Goal: Task Accomplishment & Management: Manage account settings

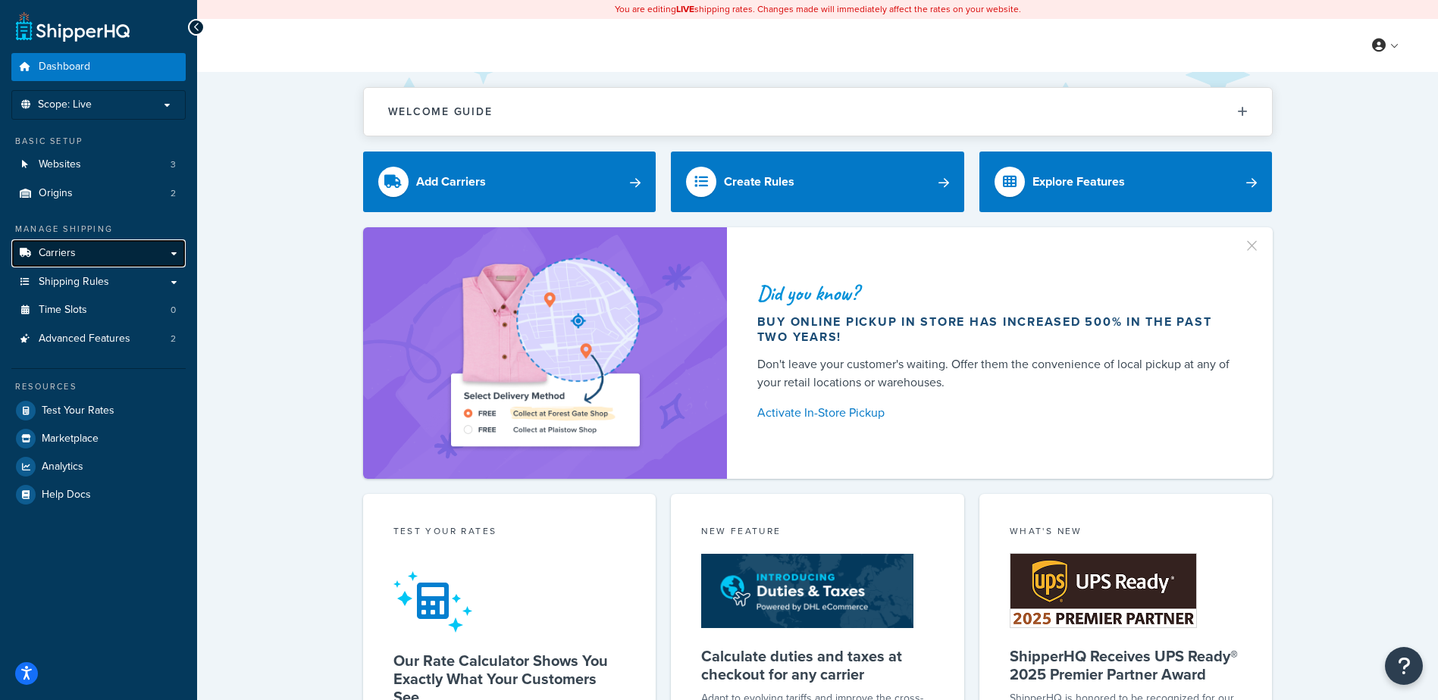
click at [82, 256] on link "Carriers" at bounding box center [98, 254] width 174 height 28
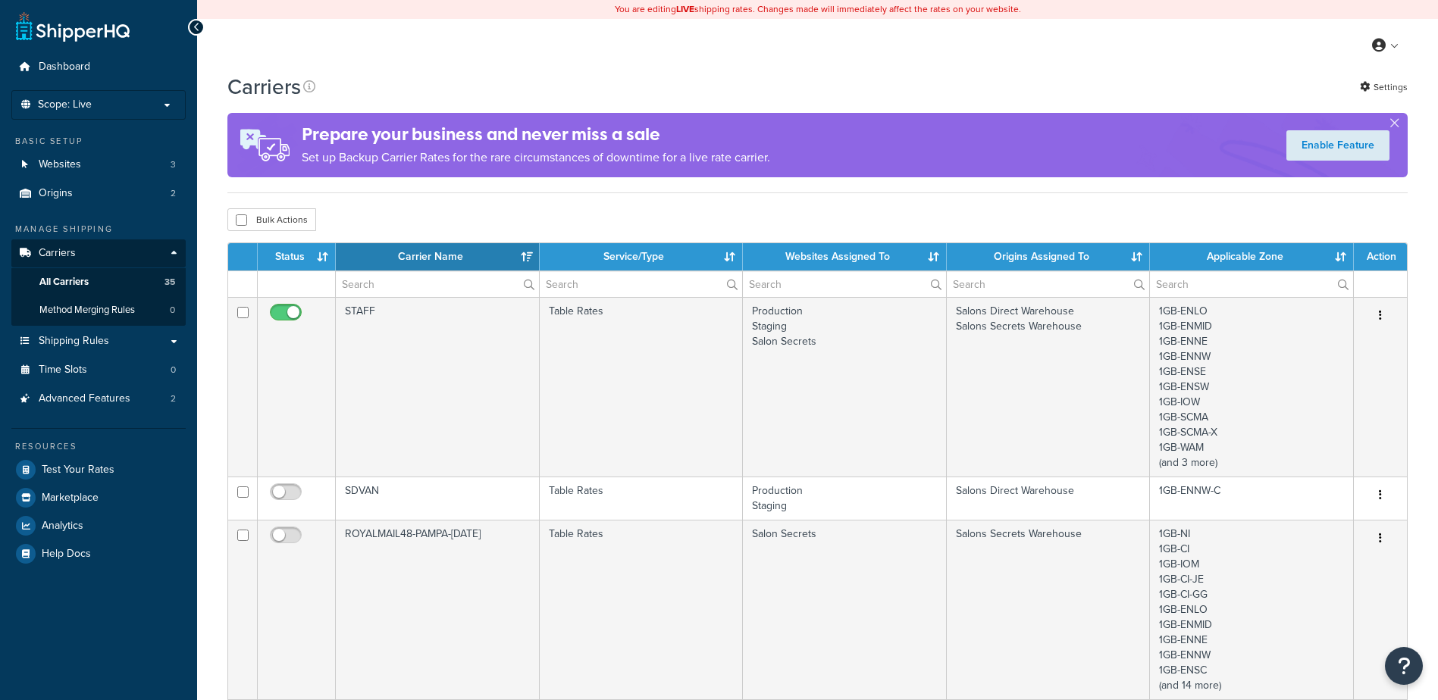
select select "15"
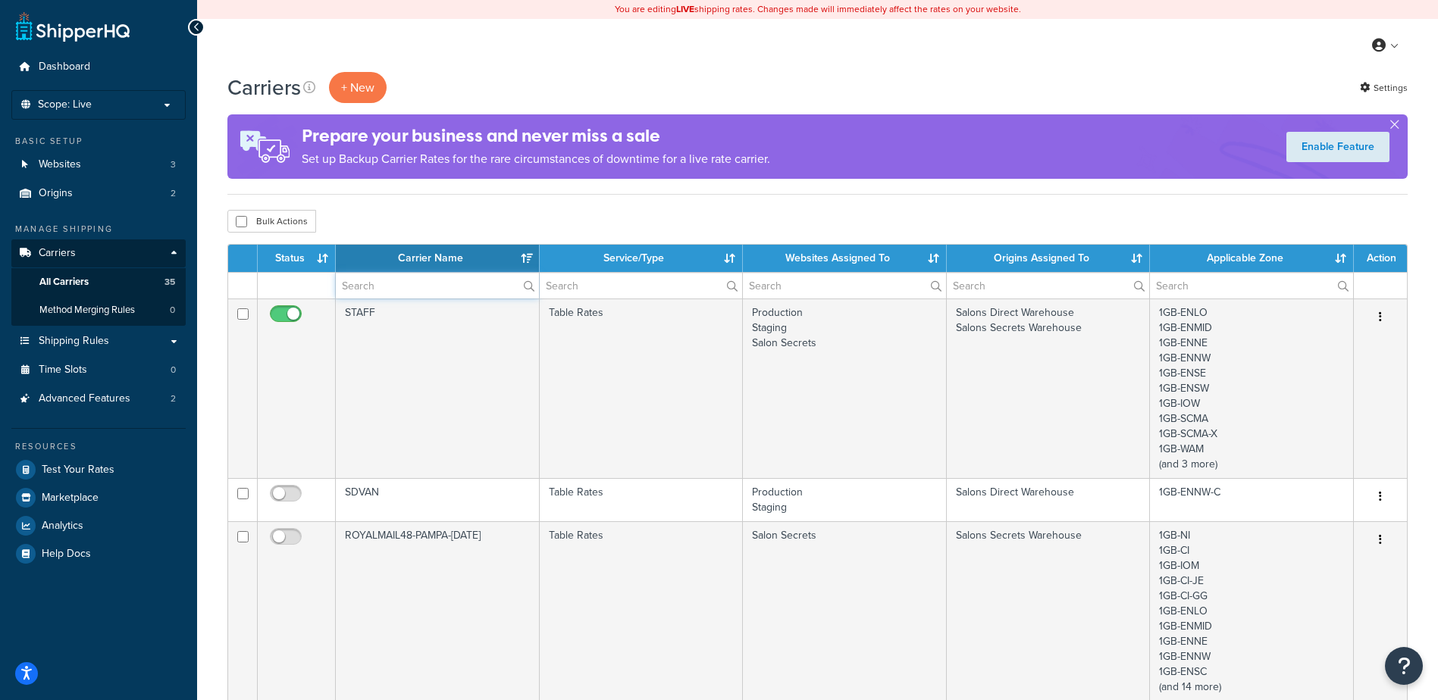
click at [368, 289] on input "text" at bounding box center [437, 286] width 203 height 26
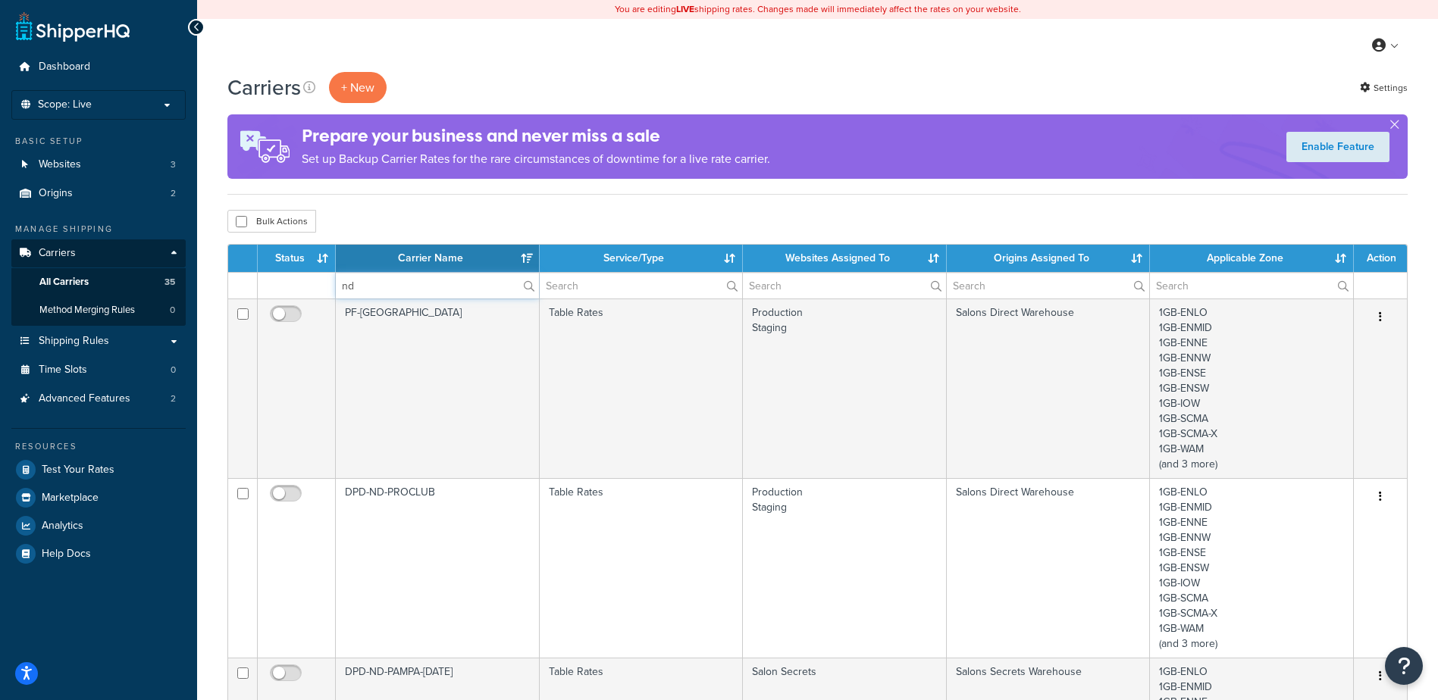
type input "nd"
click at [523, 218] on div "Bulk Actions Duplicate [GEOGRAPHIC_DATA]" at bounding box center [817, 221] width 1180 height 23
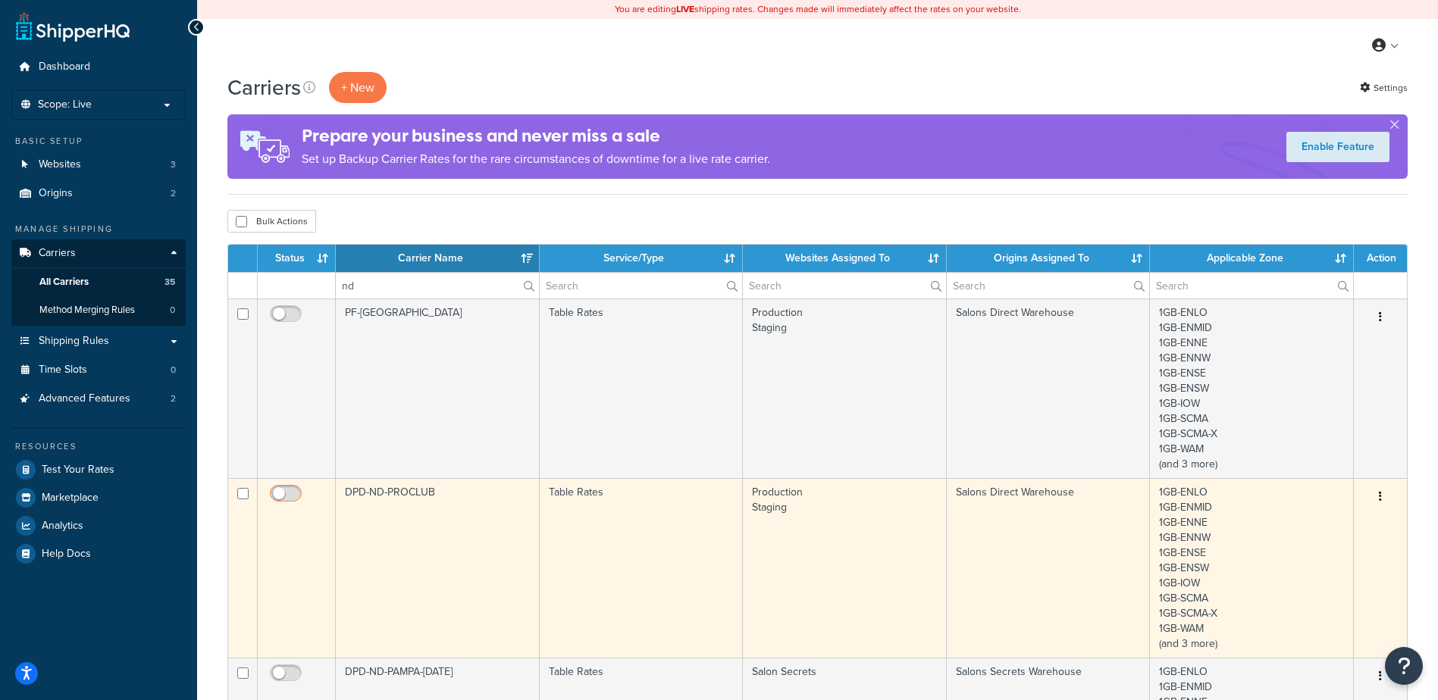
click at [285, 493] on input "checkbox" at bounding box center [288, 497] width 42 height 19
checkbox input "true"
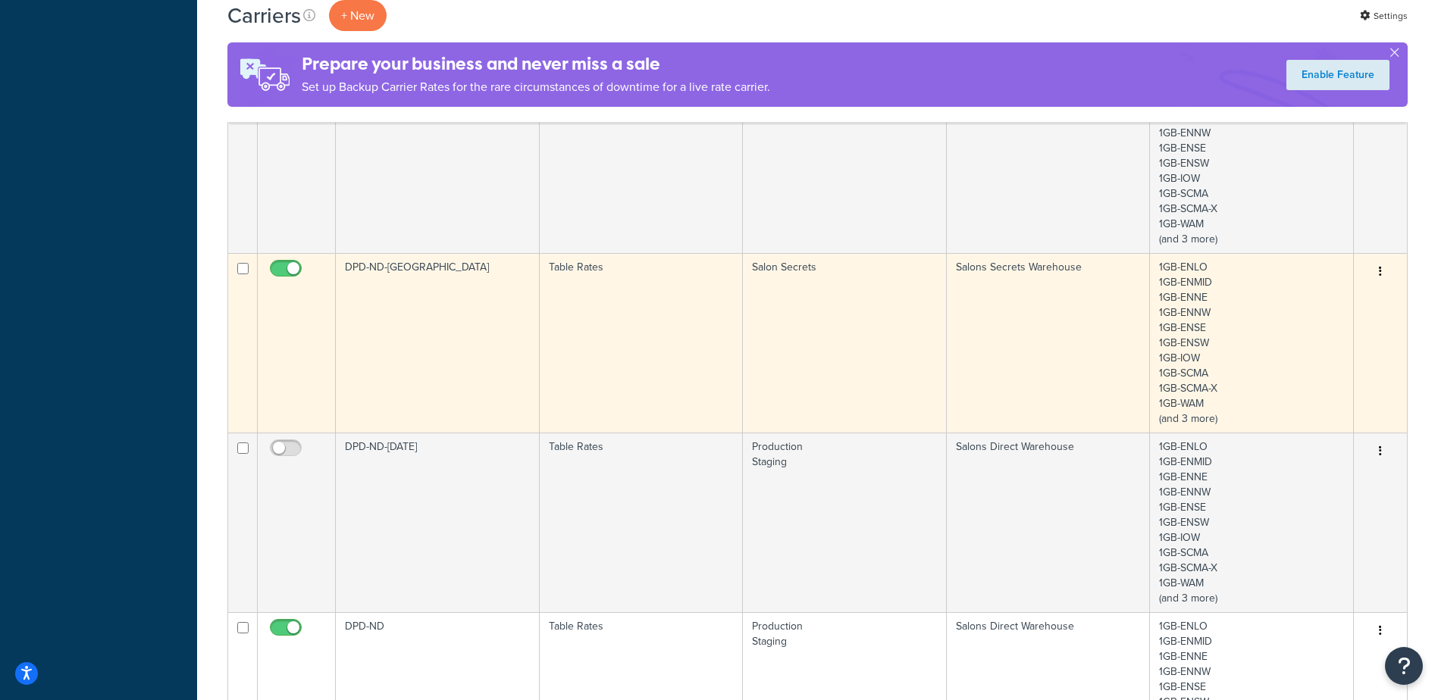
scroll to position [606, 0]
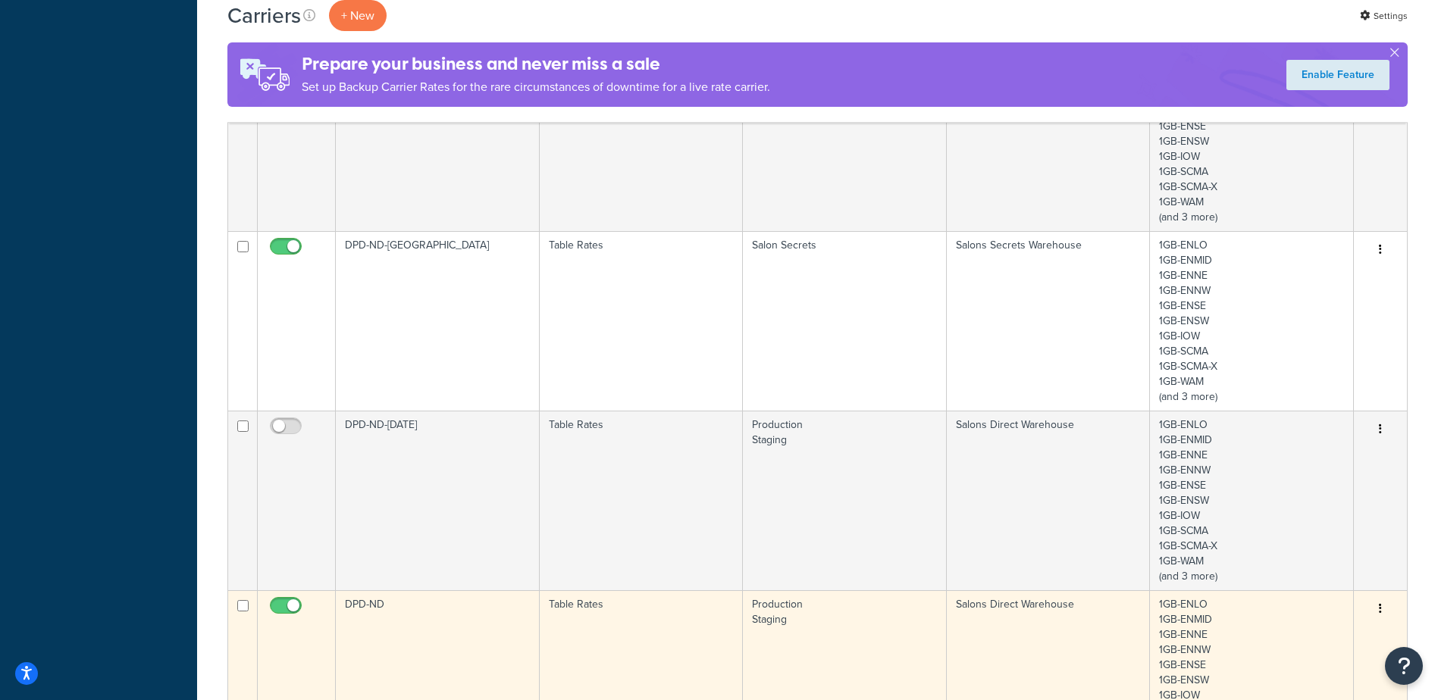
click at [288, 606] on input "checkbox" at bounding box center [288, 609] width 42 height 19
checkbox input "false"
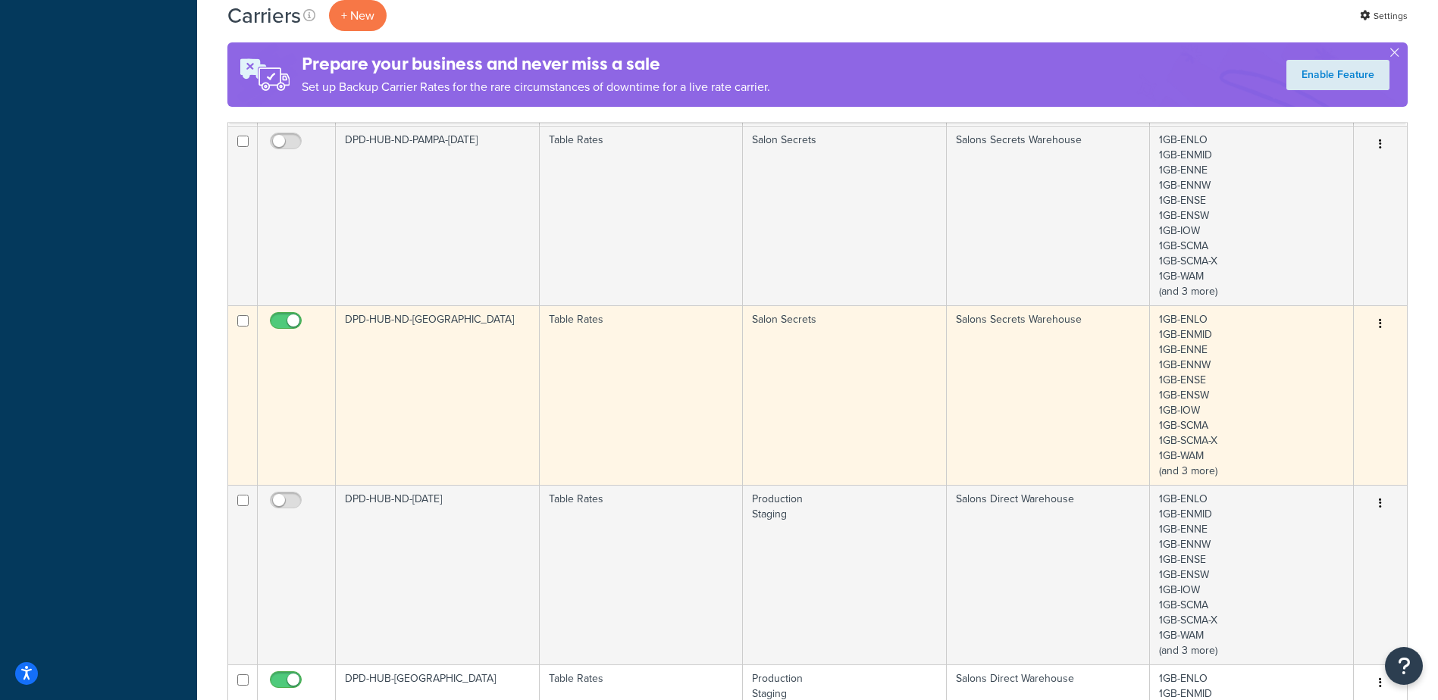
scroll to position [1364, 0]
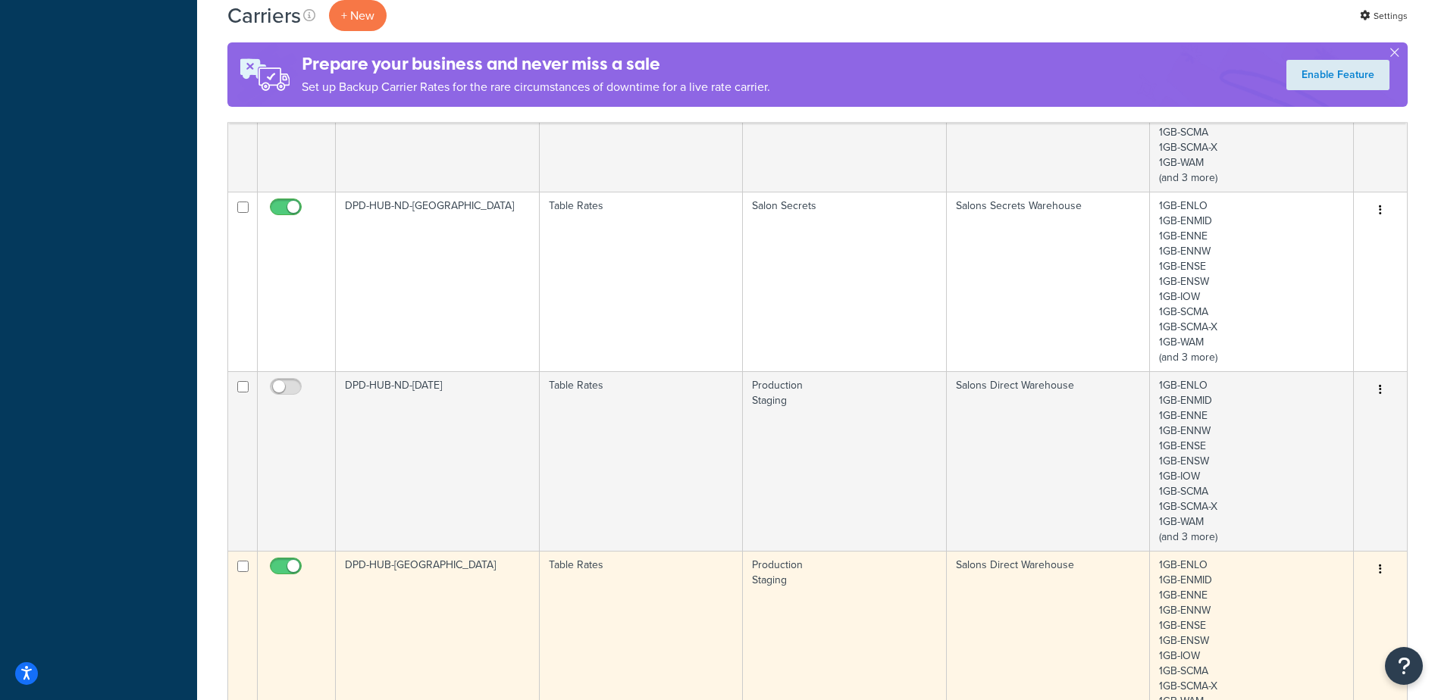
click at [282, 560] on span at bounding box center [286, 567] width 32 height 18
click at [282, 561] on input "checkbox" at bounding box center [288, 570] width 42 height 19
checkbox input "false"
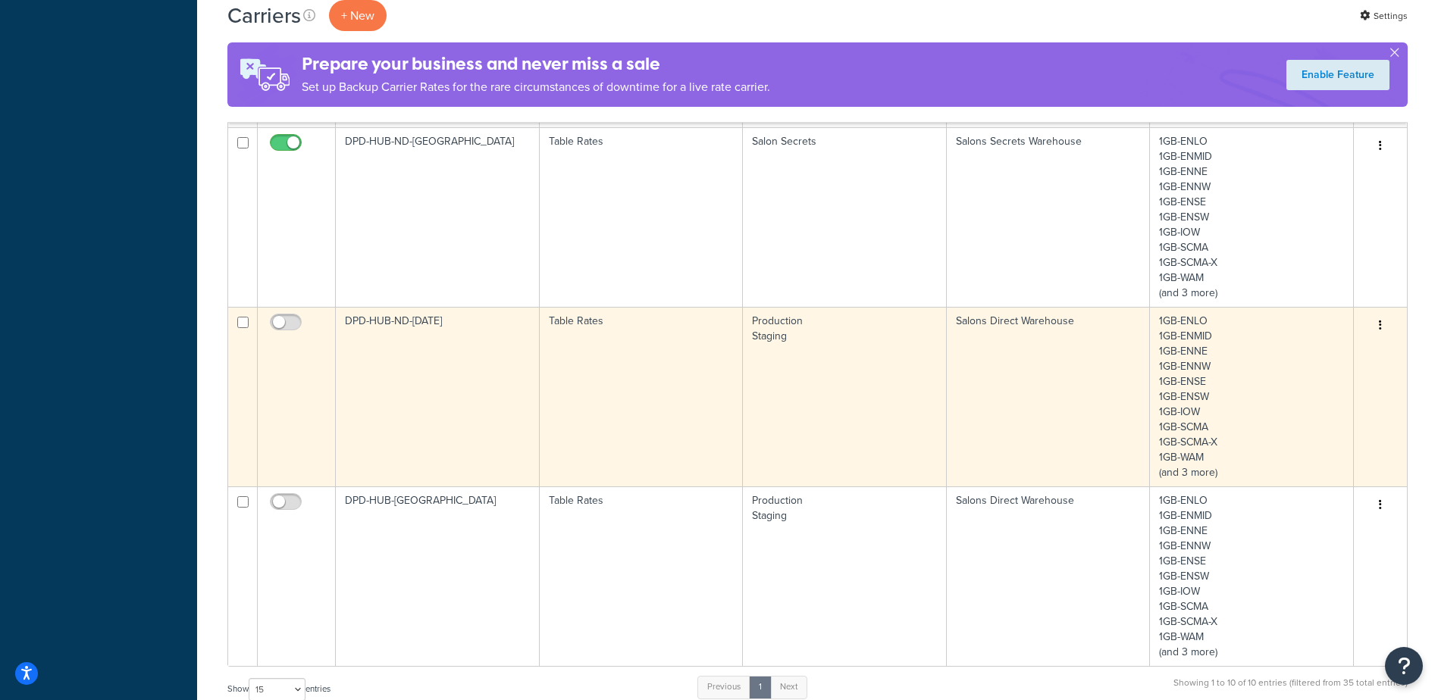
scroll to position [1592, 0]
